Goal: Transaction & Acquisition: Download file/media

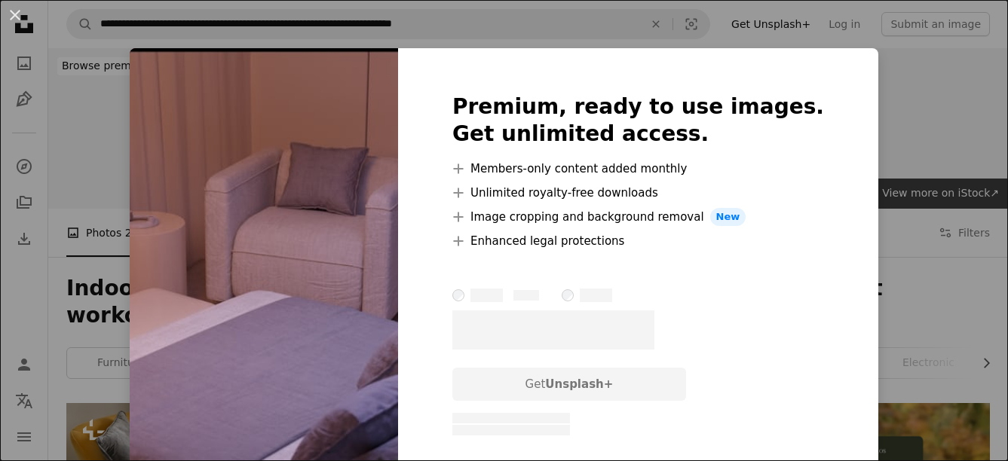
scroll to position [3242, 0]
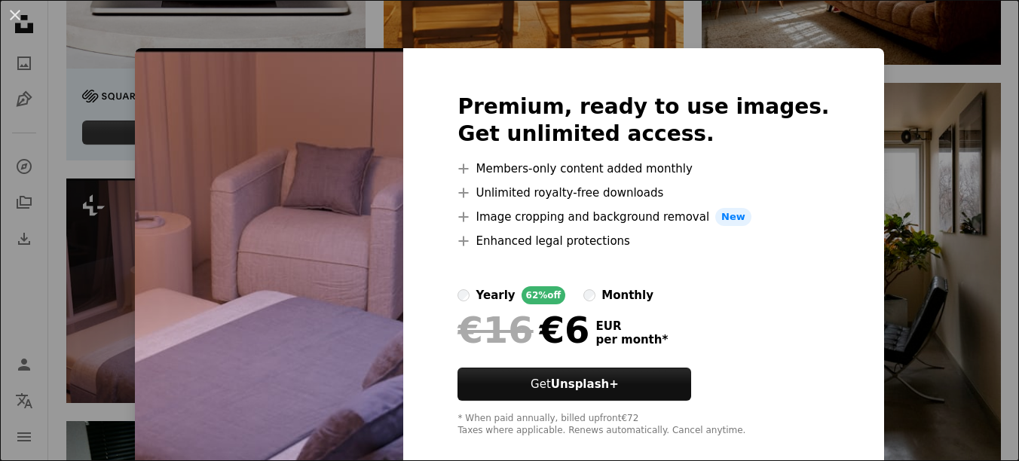
click at [949, 149] on div "An X shape Premium, ready to use images. Get unlimited access. A plus sign Memb…" at bounding box center [509, 230] width 1019 height 461
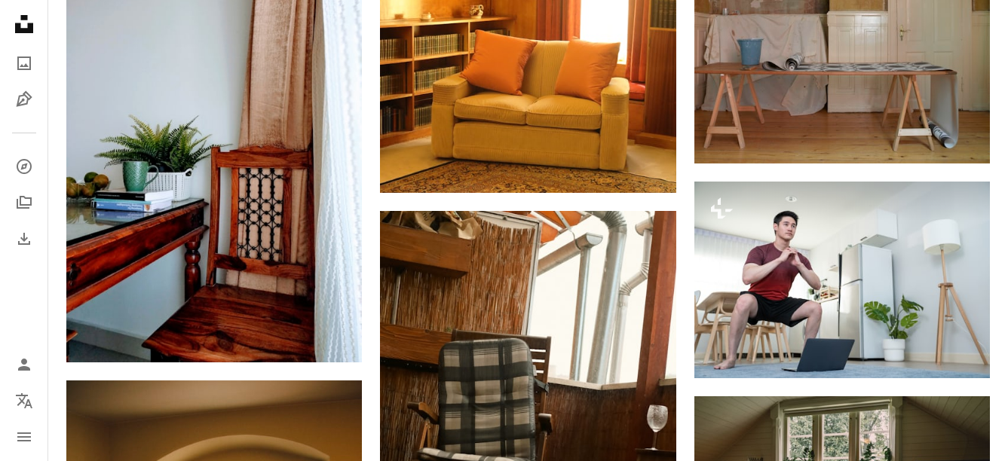
scroll to position [4675, 0]
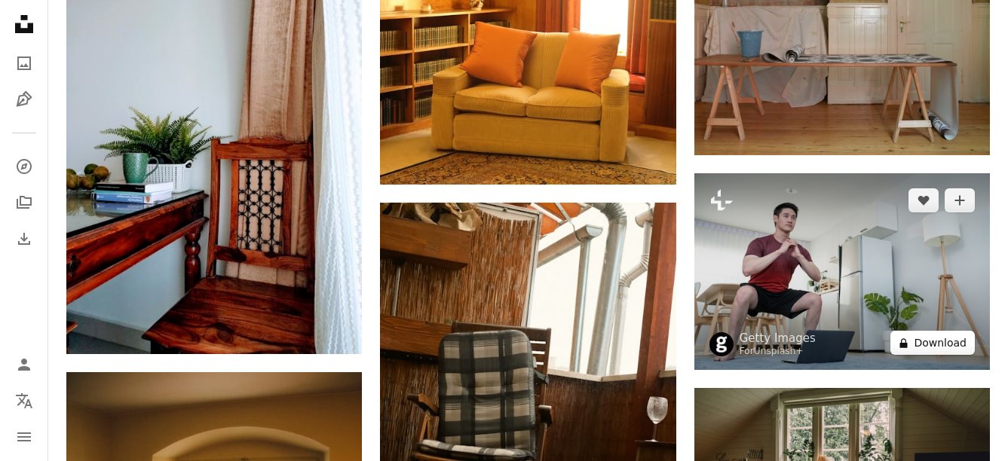
click at [936, 331] on button "A lock Download" at bounding box center [932, 343] width 84 height 24
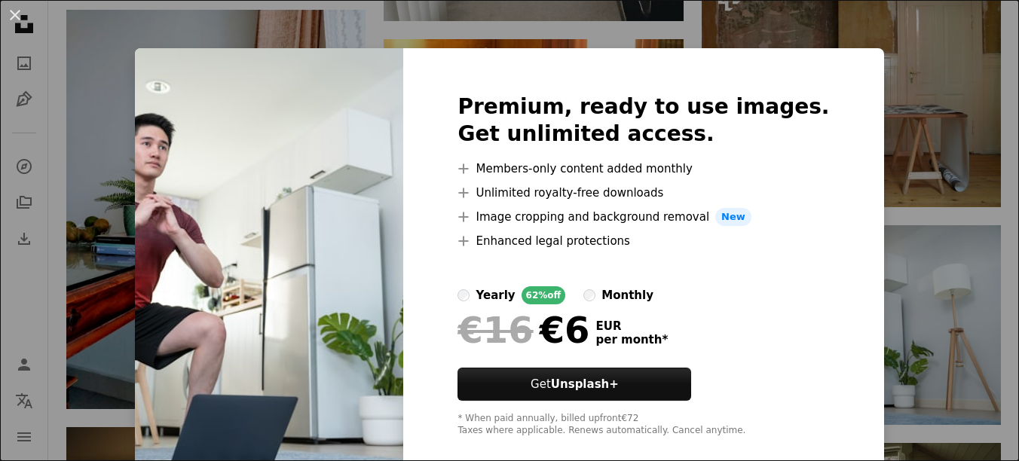
click at [887, 104] on div "An X shape Premium, ready to use images. Get unlimited access. A plus sign Memb…" at bounding box center [509, 230] width 1019 height 461
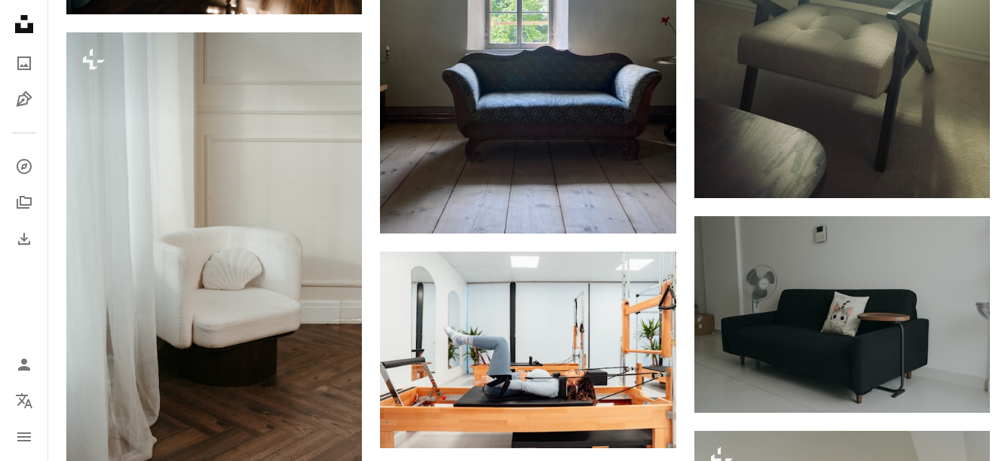
scroll to position [8973, 0]
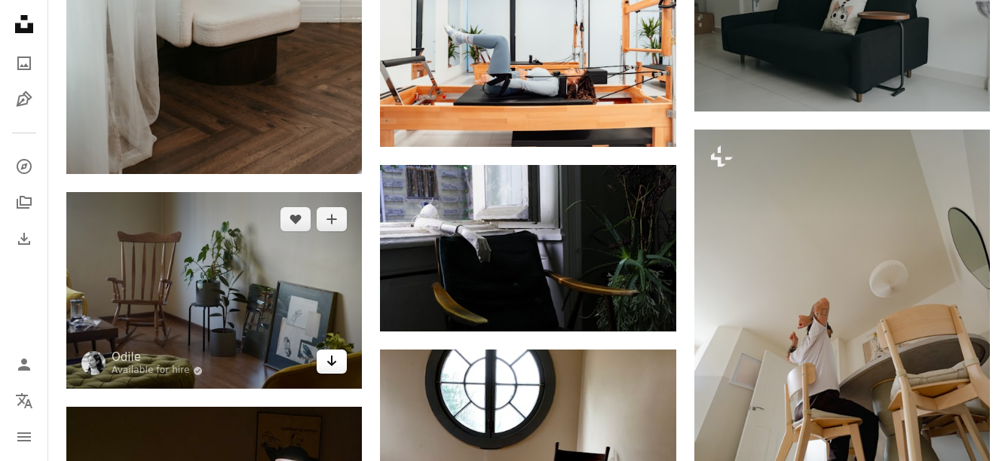
click at [330, 352] on icon "Arrow pointing down" at bounding box center [332, 361] width 12 height 18
